Goal: Task Accomplishment & Management: Use online tool/utility

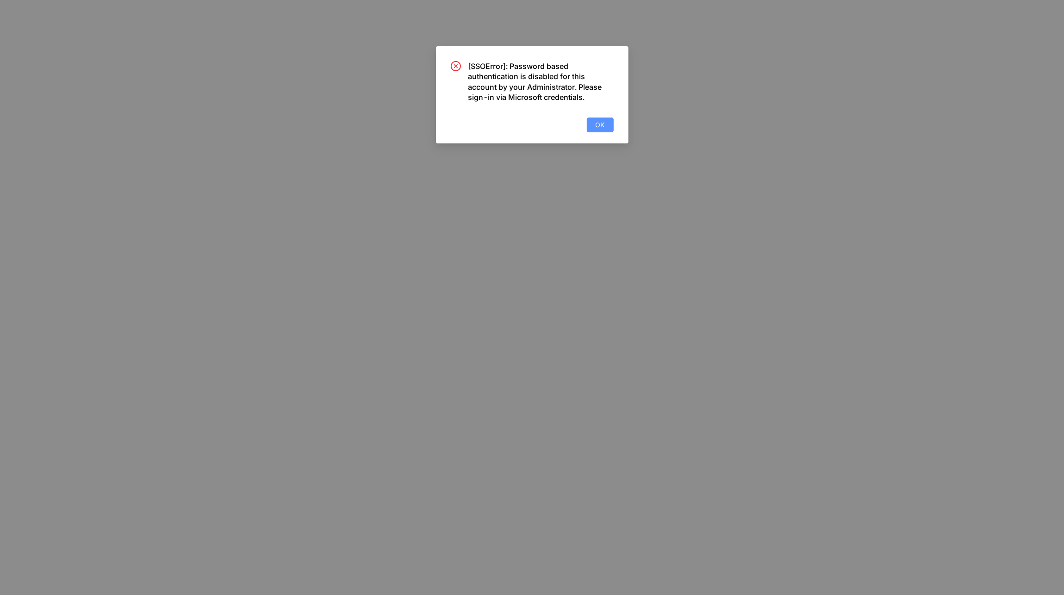
click at [606, 127] on button "OK" at bounding box center [600, 125] width 27 height 15
